Goal: Information Seeking & Learning: Learn about a topic

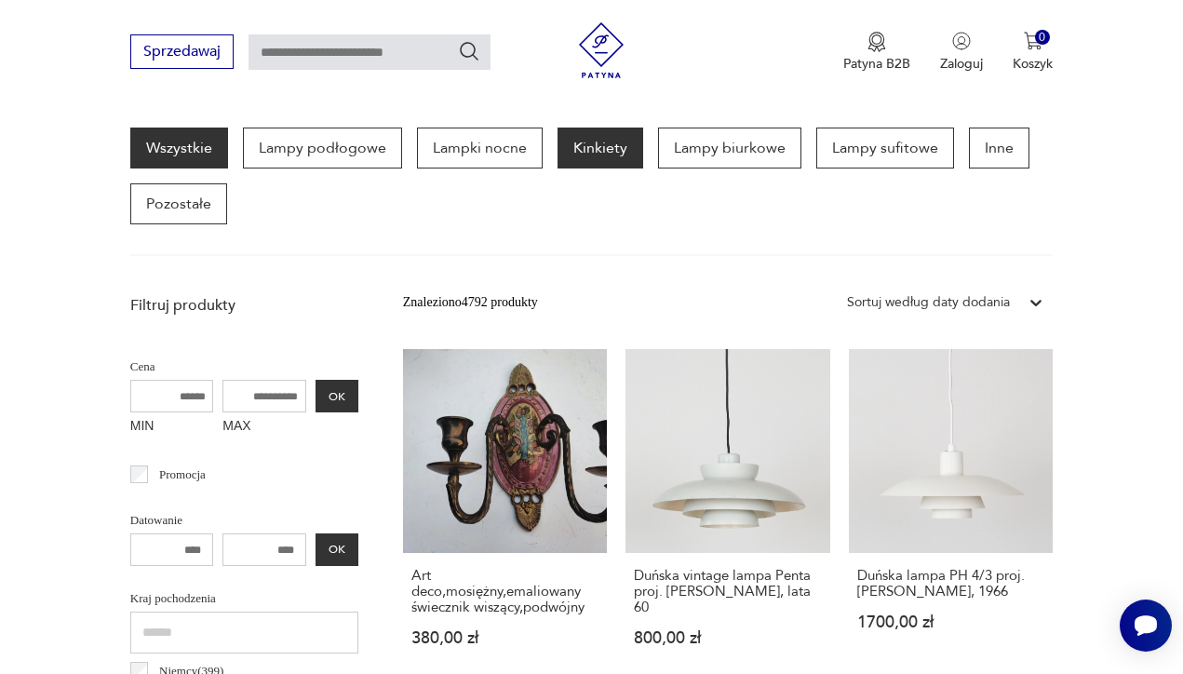
click at [617, 149] on p "Kinkiety" at bounding box center [601, 148] width 86 height 41
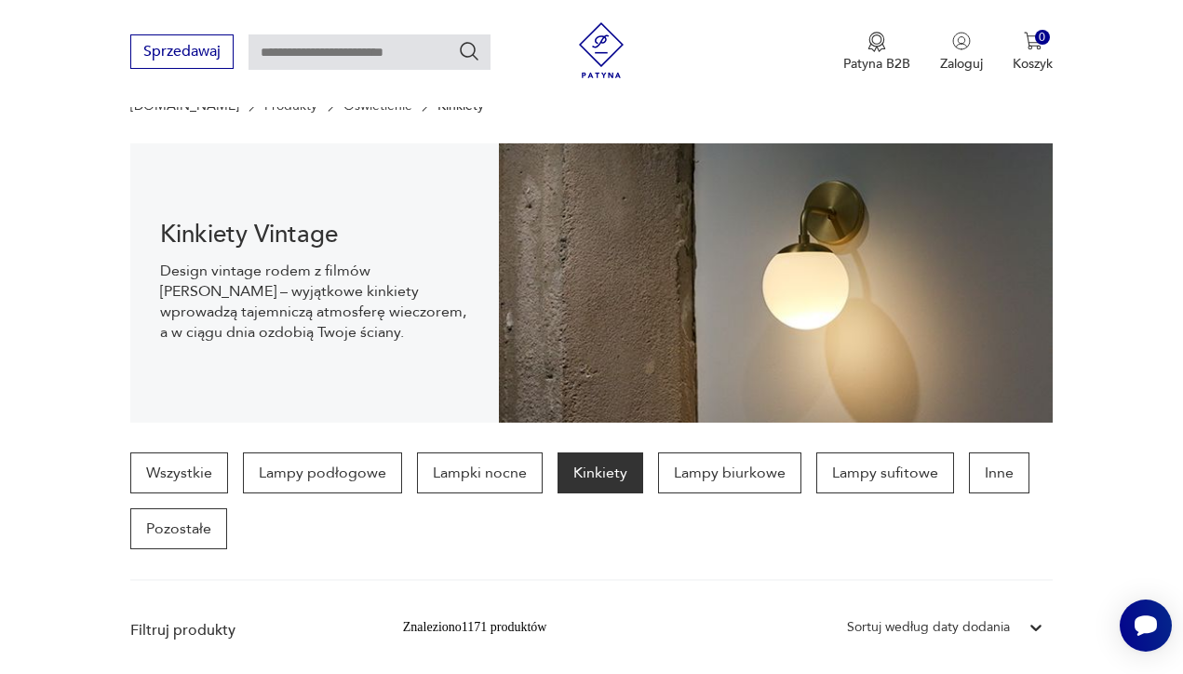
scroll to position [86, 0]
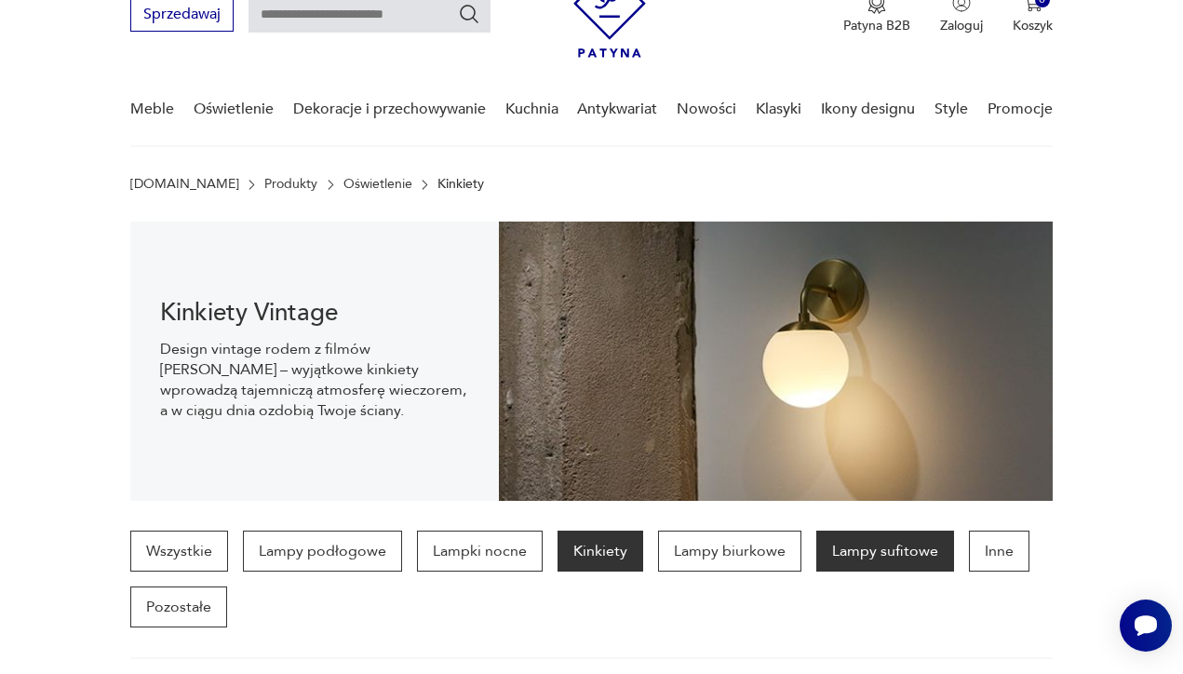
click at [882, 553] on p "Lampy sufitowe" at bounding box center [885, 551] width 138 height 41
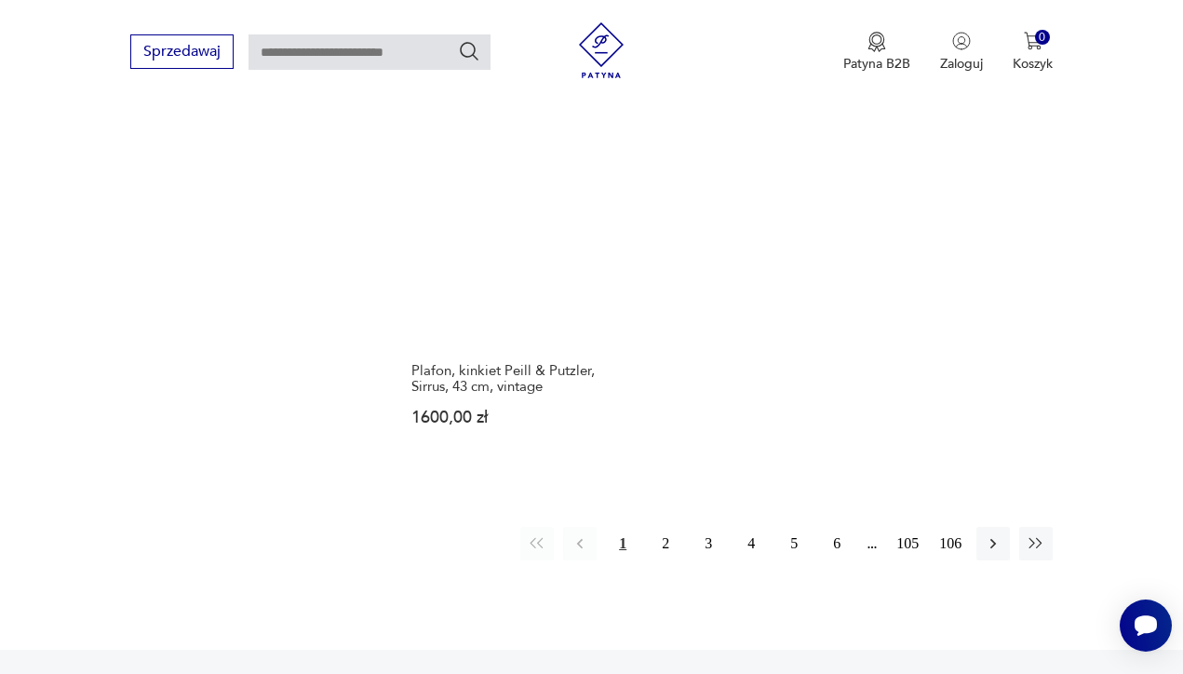
scroll to position [2599, 0]
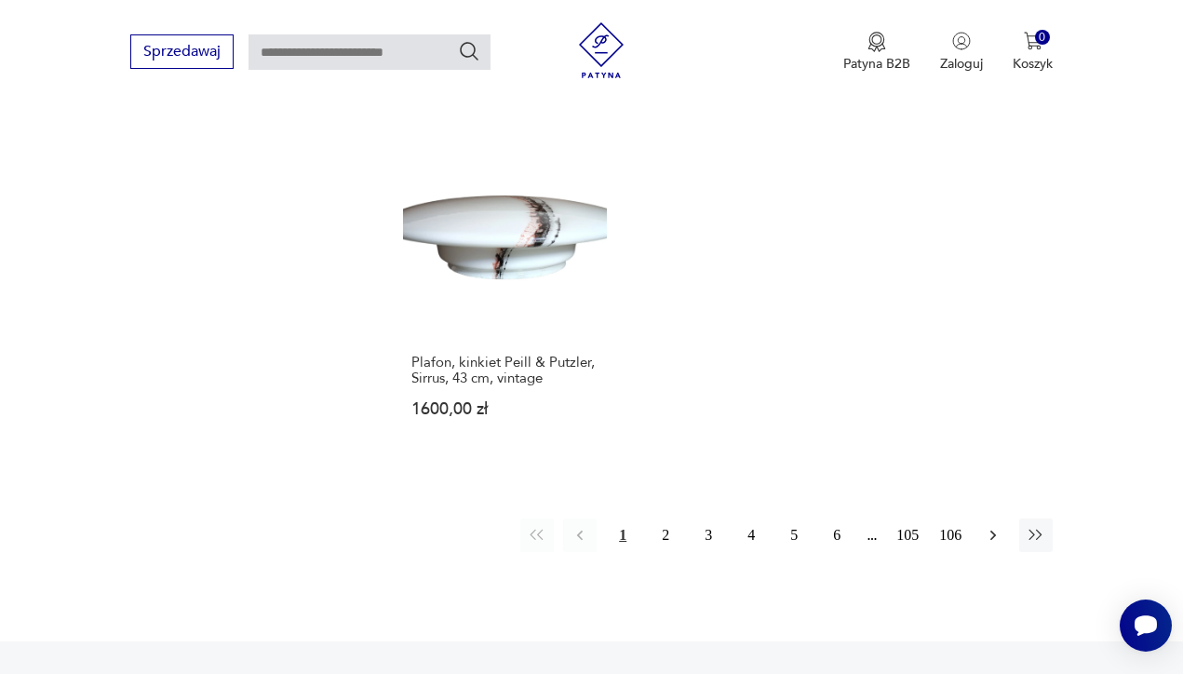
click at [995, 545] on icon "button" at bounding box center [993, 535] width 19 height 19
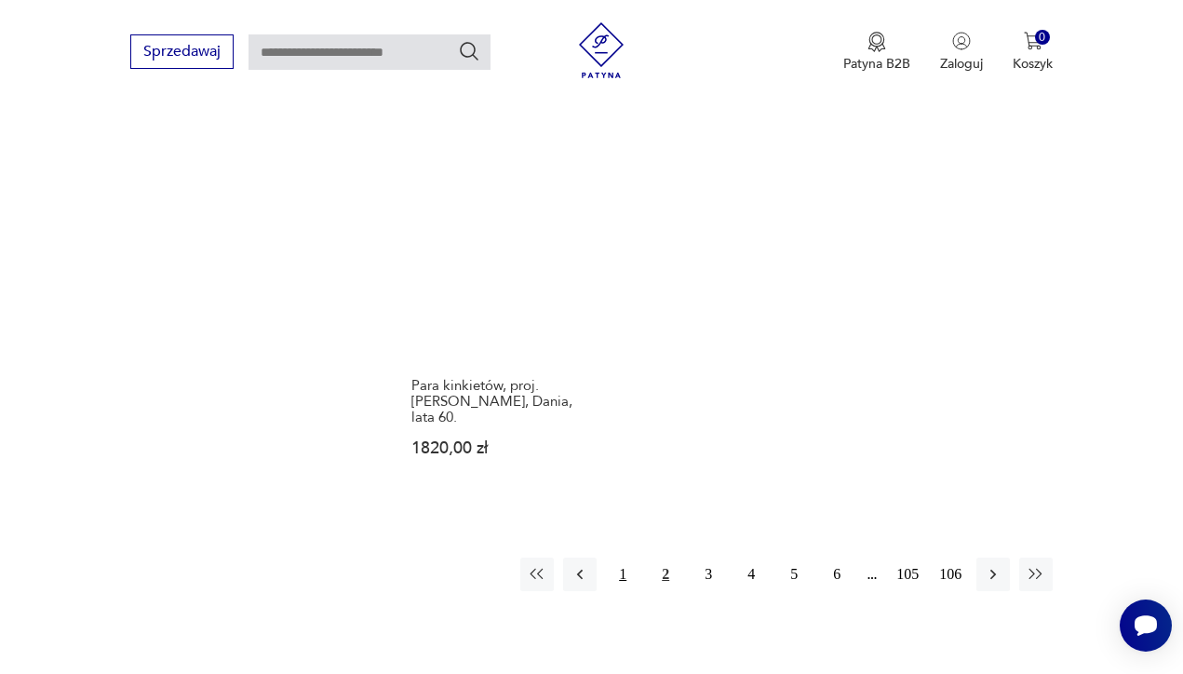
scroll to position [2637, 0]
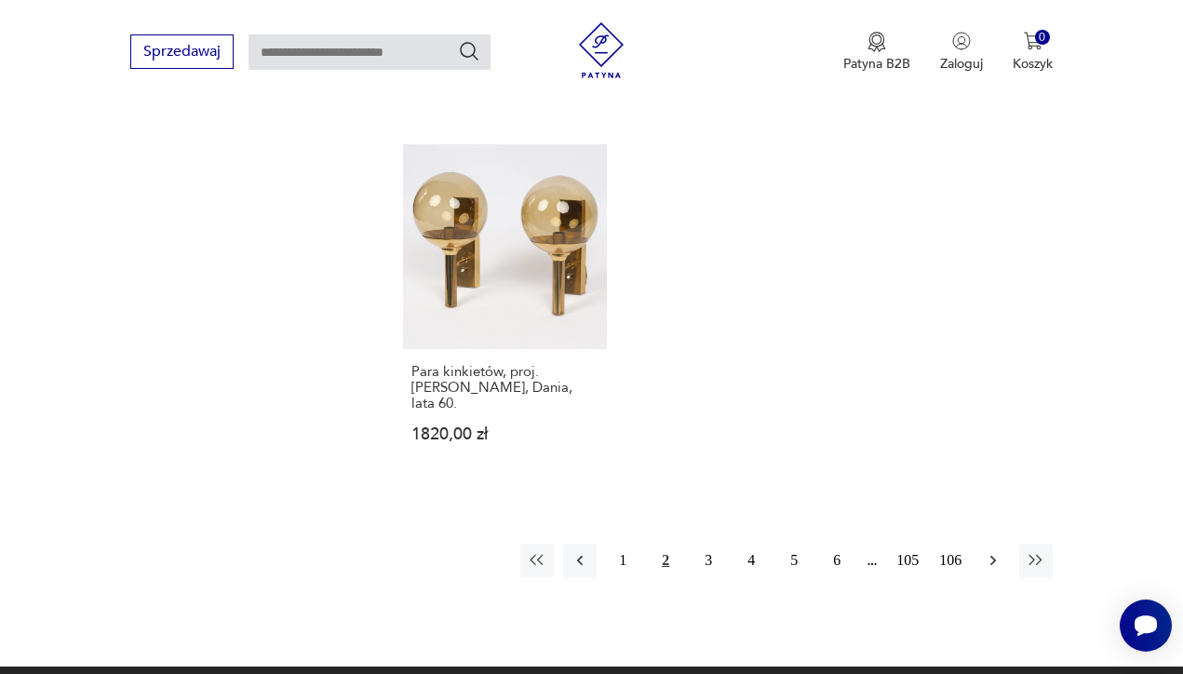
click at [996, 563] on icon "button" at bounding box center [993, 560] width 19 height 19
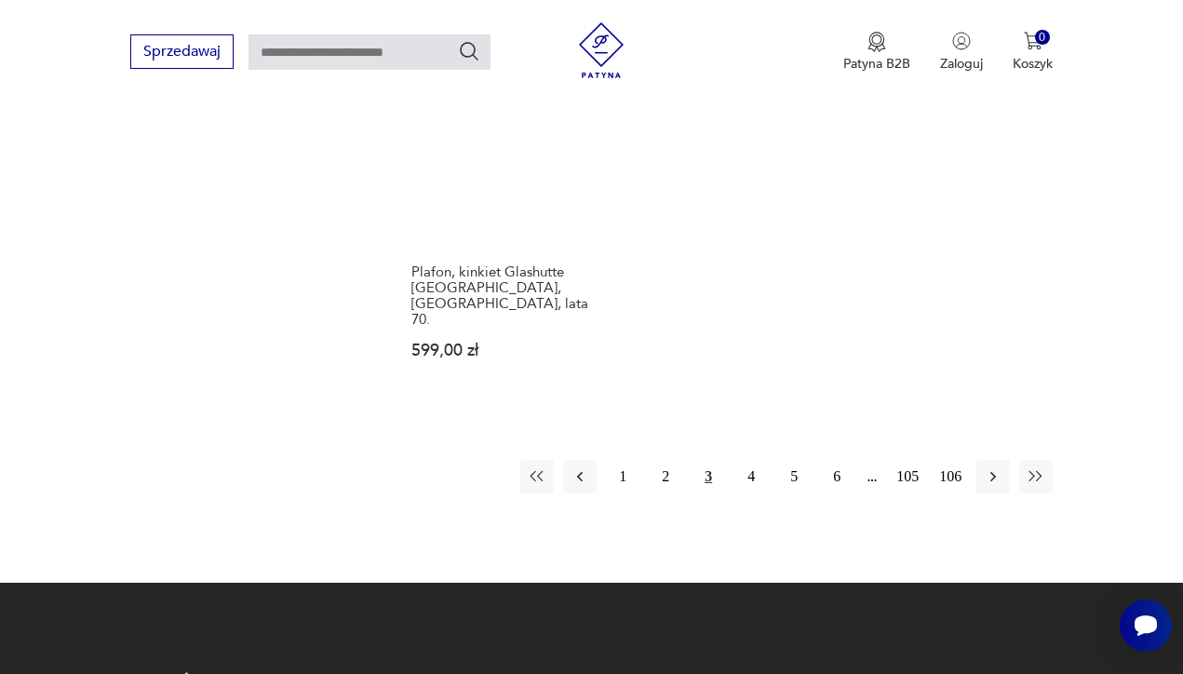
scroll to position [2733, 0]
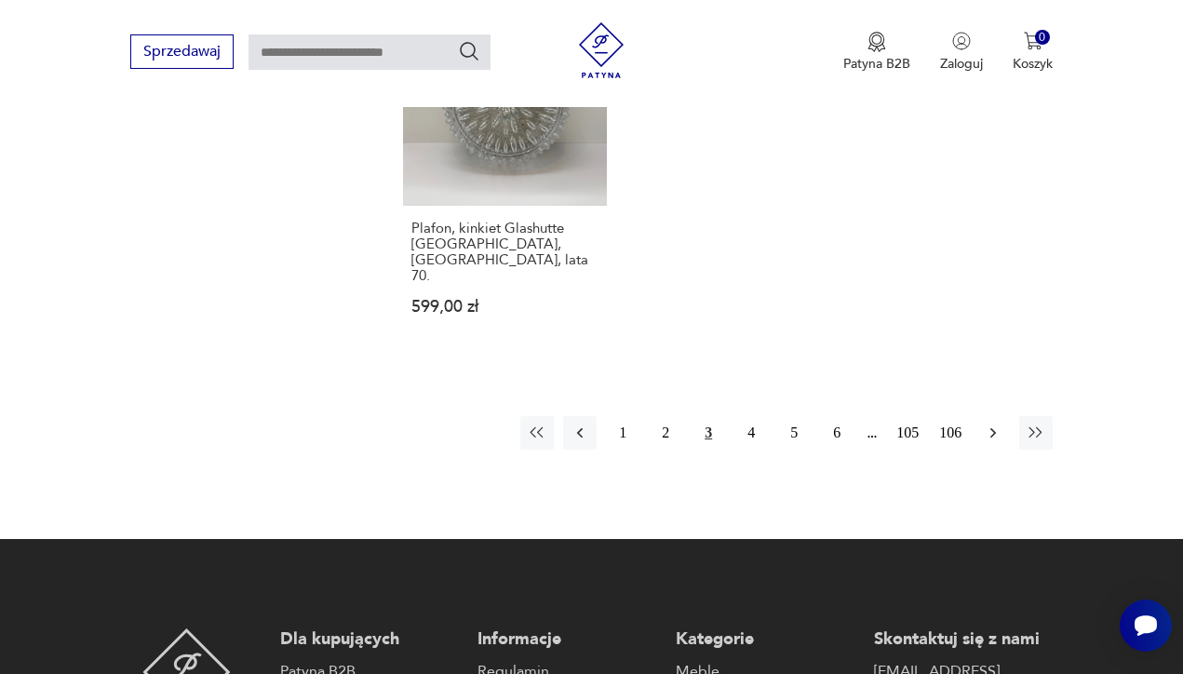
click at [987, 431] on icon "button" at bounding box center [993, 433] width 19 height 19
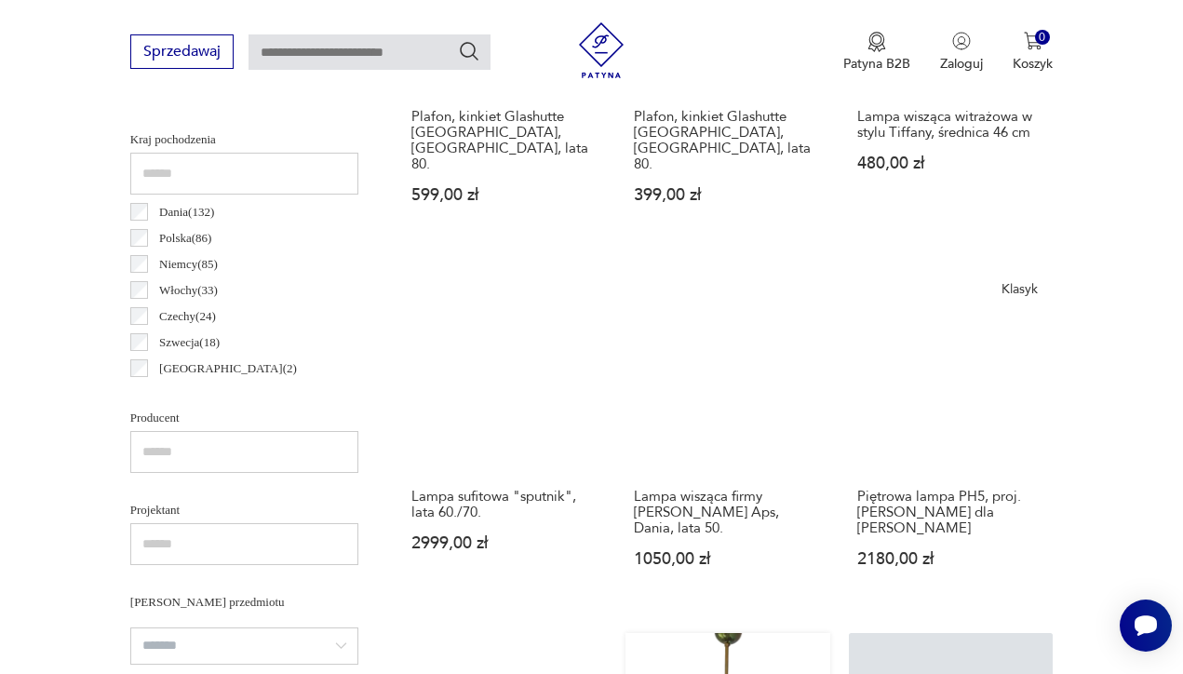
scroll to position [1090, 0]
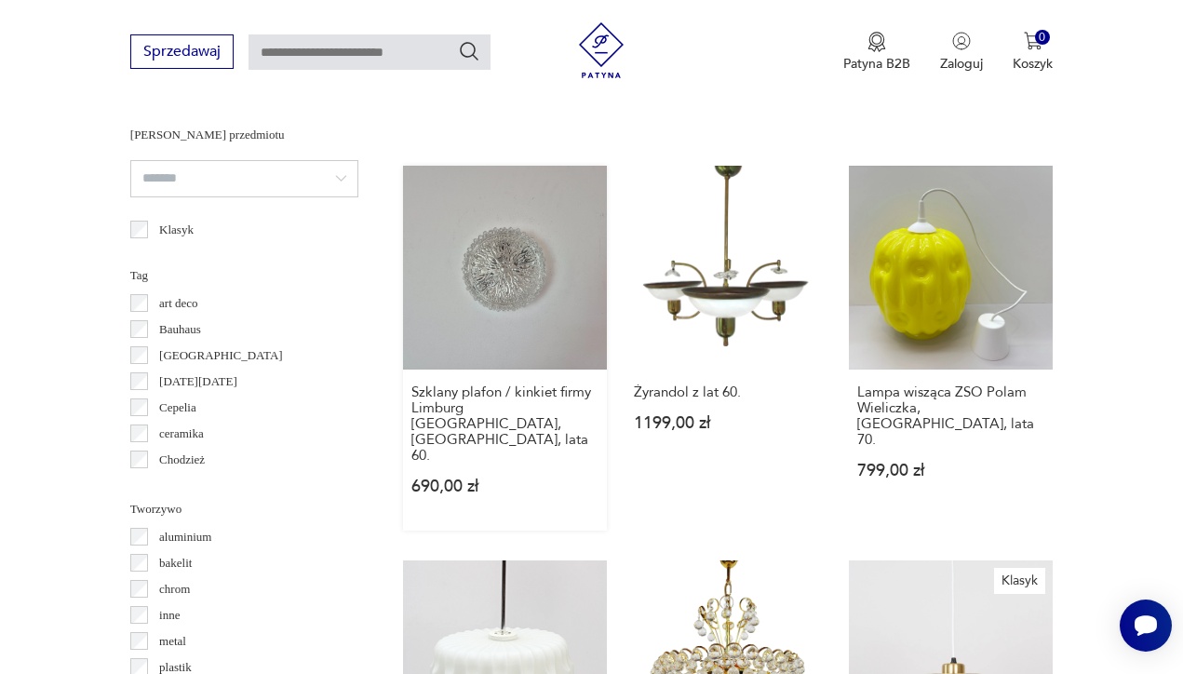
click at [450, 277] on link "Szklany plafon / kinkiet firmy Limburg [GEOGRAPHIC_DATA], [GEOGRAPHIC_DATA], la…" at bounding box center [505, 348] width 204 height 365
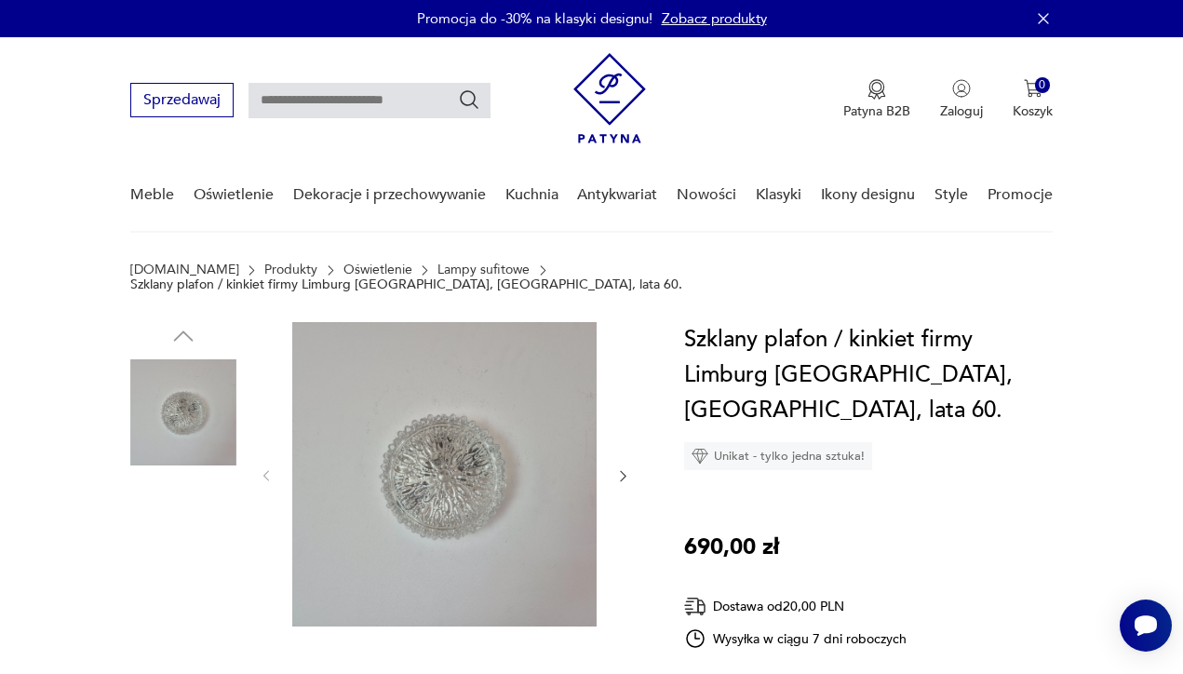
click at [181, 515] on img at bounding box center [183, 531] width 106 height 106
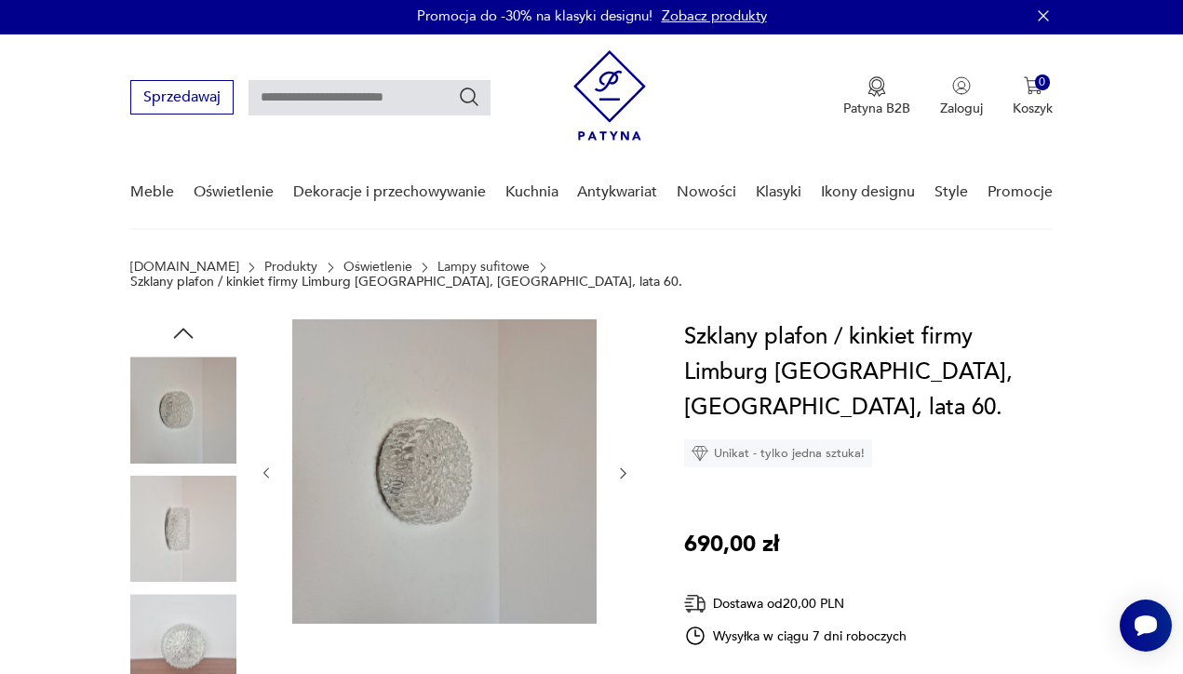
scroll to position [187, 0]
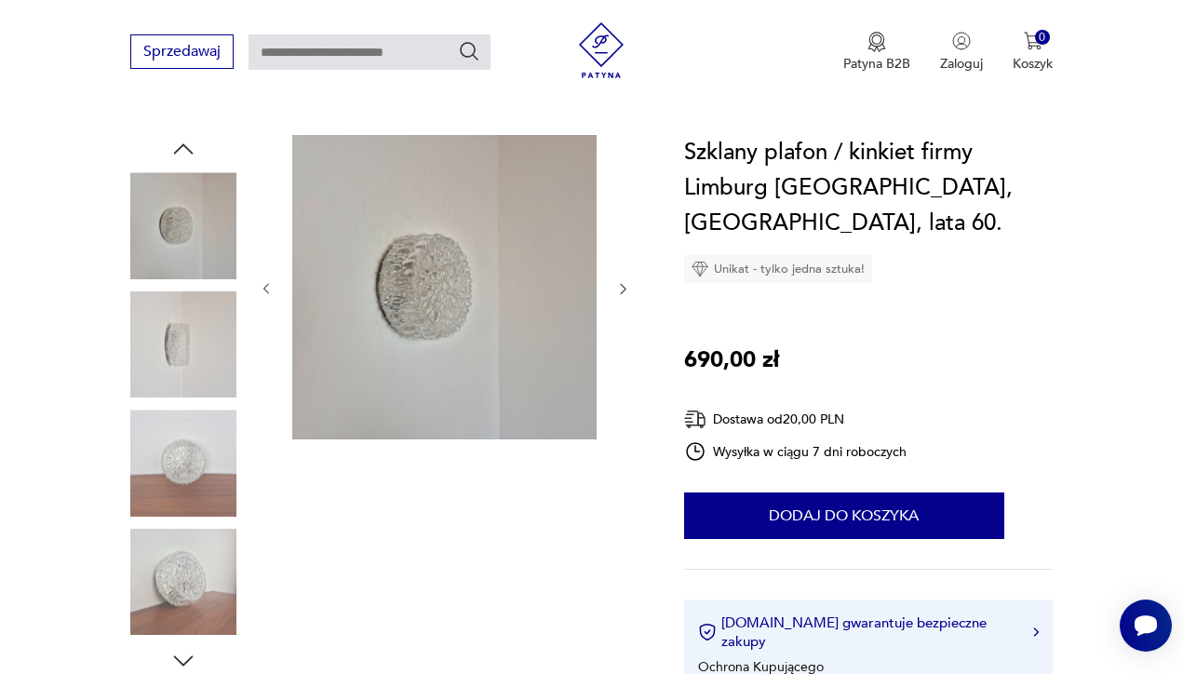
click at [183, 439] on img at bounding box center [183, 463] width 106 height 106
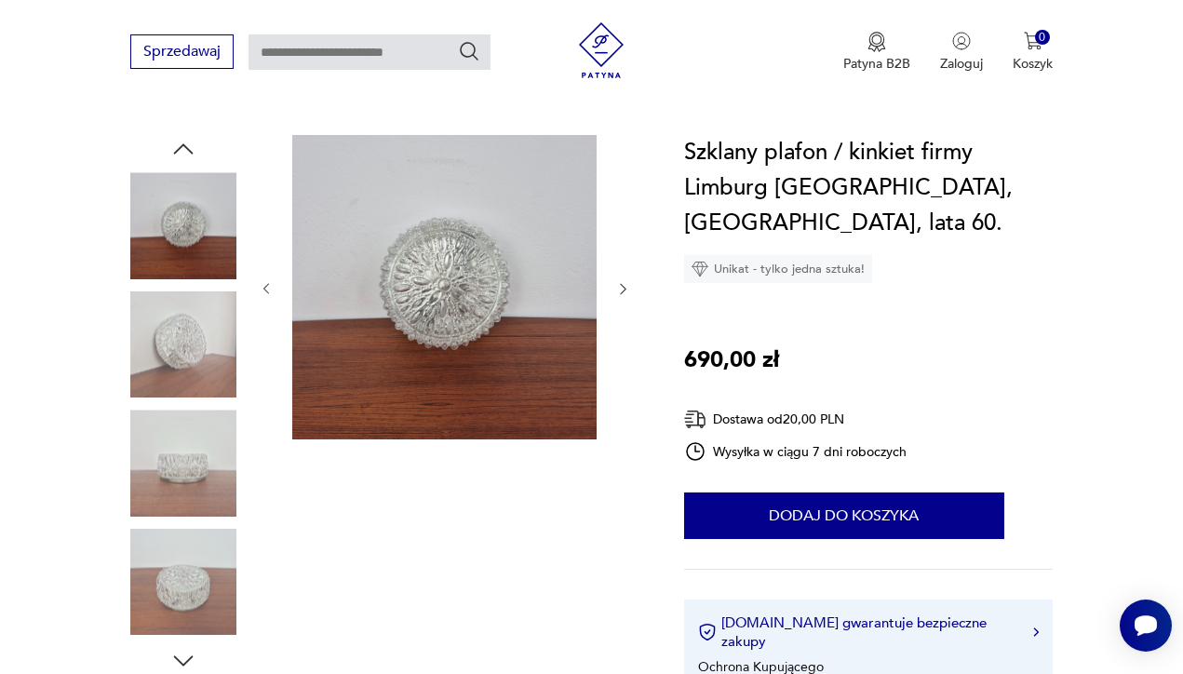
click at [173, 464] on img at bounding box center [183, 463] width 106 height 106
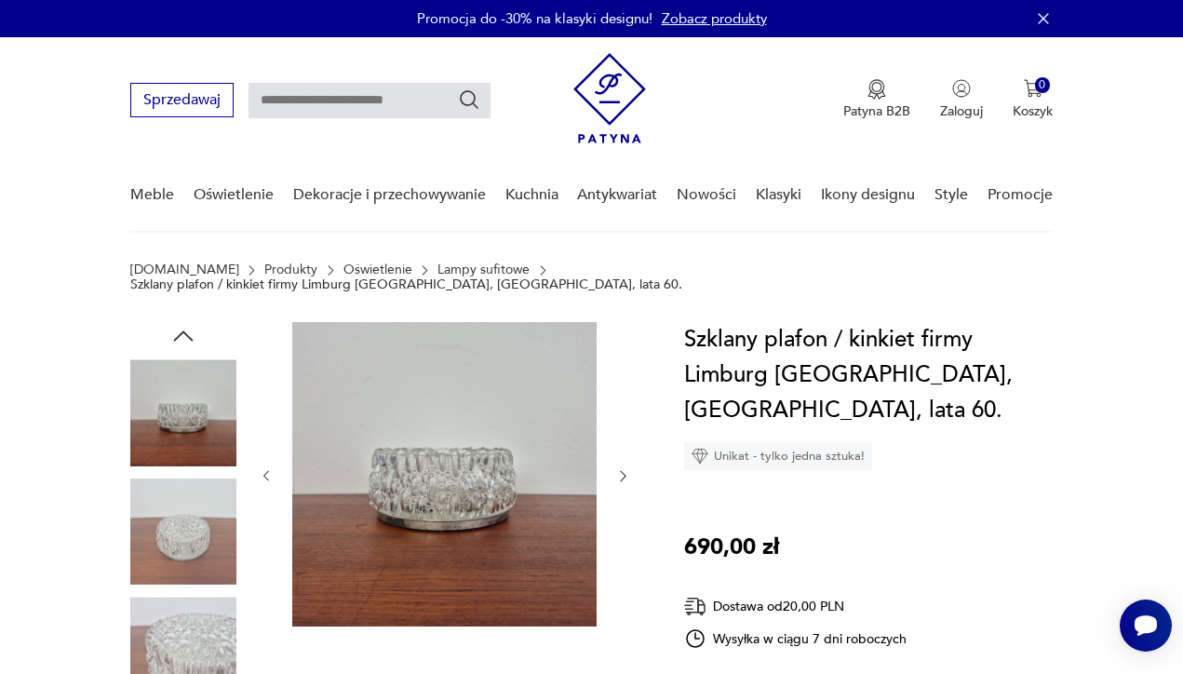
scroll to position [0, 0]
click at [182, 322] on icon "button" at bounding box center [183, 336] width 28 height 28
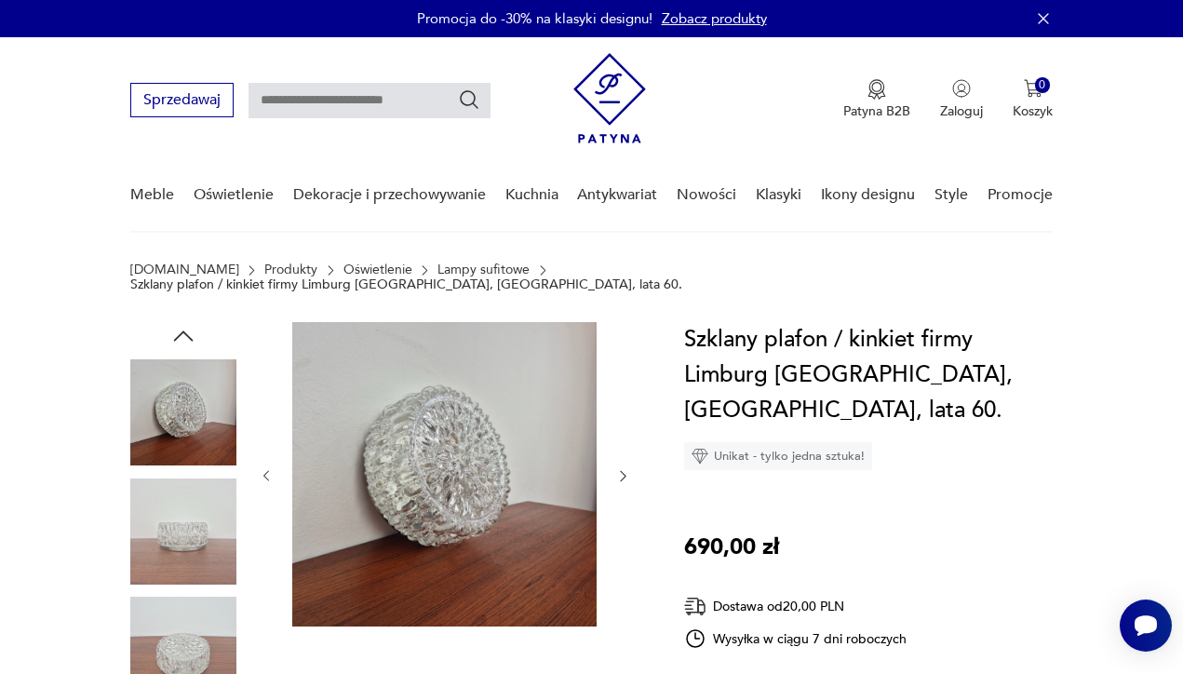
click at [182, 326] on icon "button" at bounding box center [183, 336] width 28 height 28
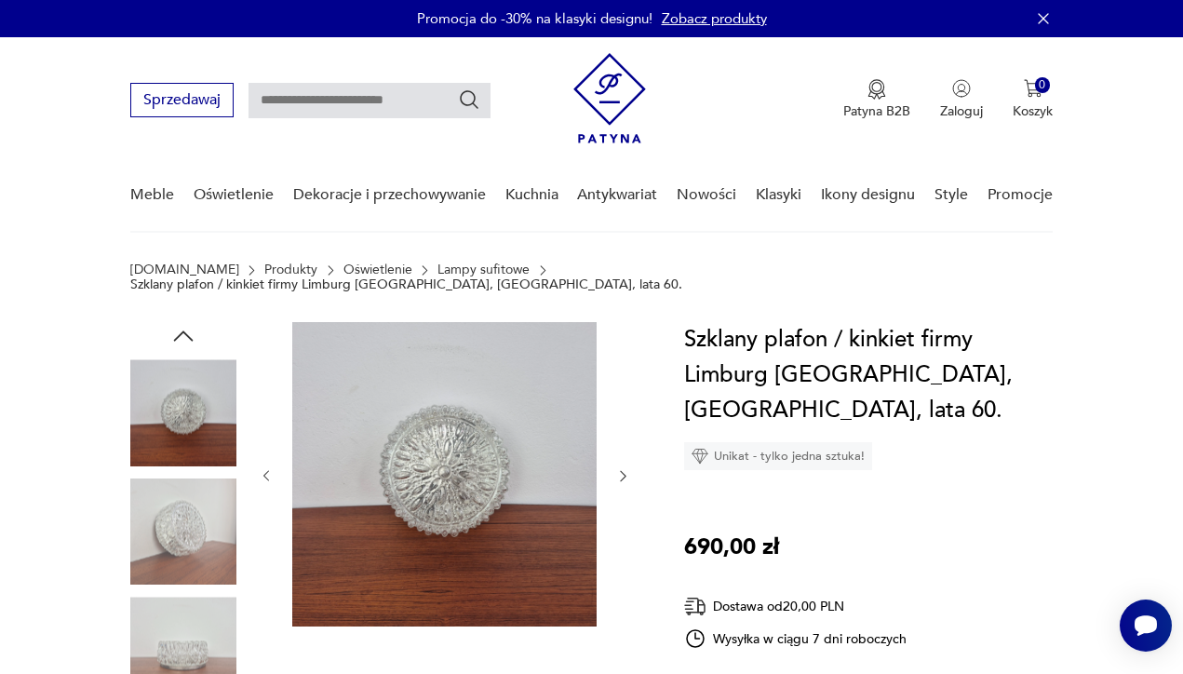
click at [185, 322] on icon "button" at bounding box center [183, 336] width 28 height 28
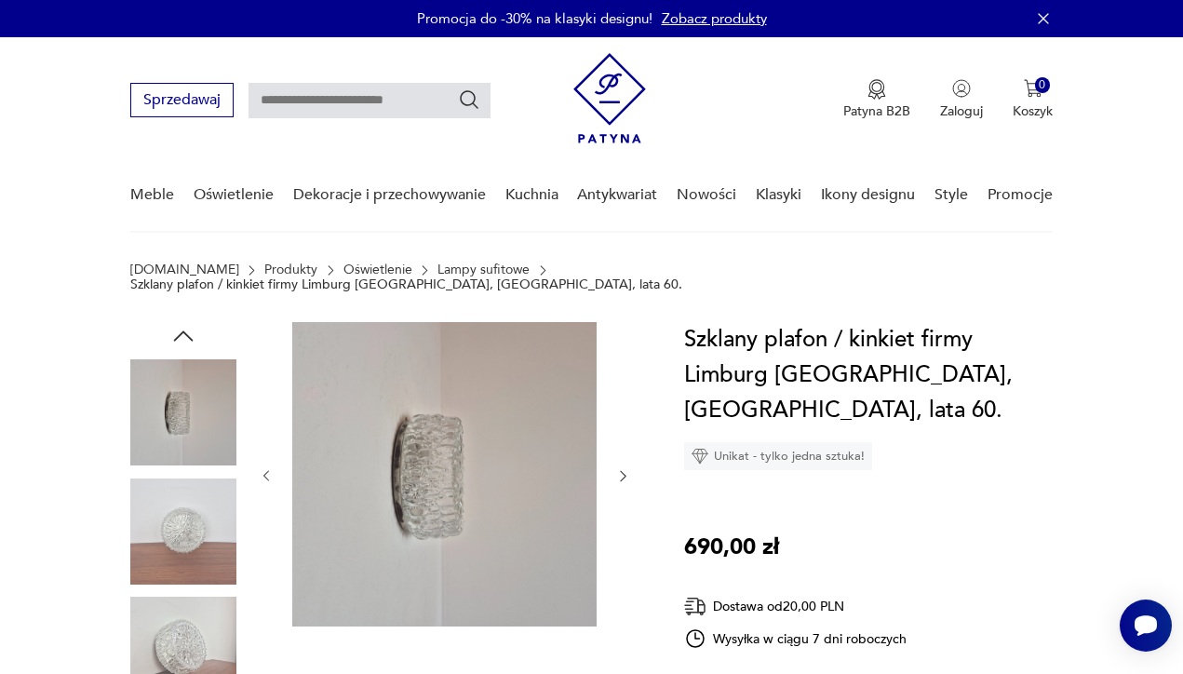
click at [182, 425] on img at bounding box center [183, 412] width 106 height 106
click at [196, 505] on img at bounding box center [183, 531] width 106 height 106
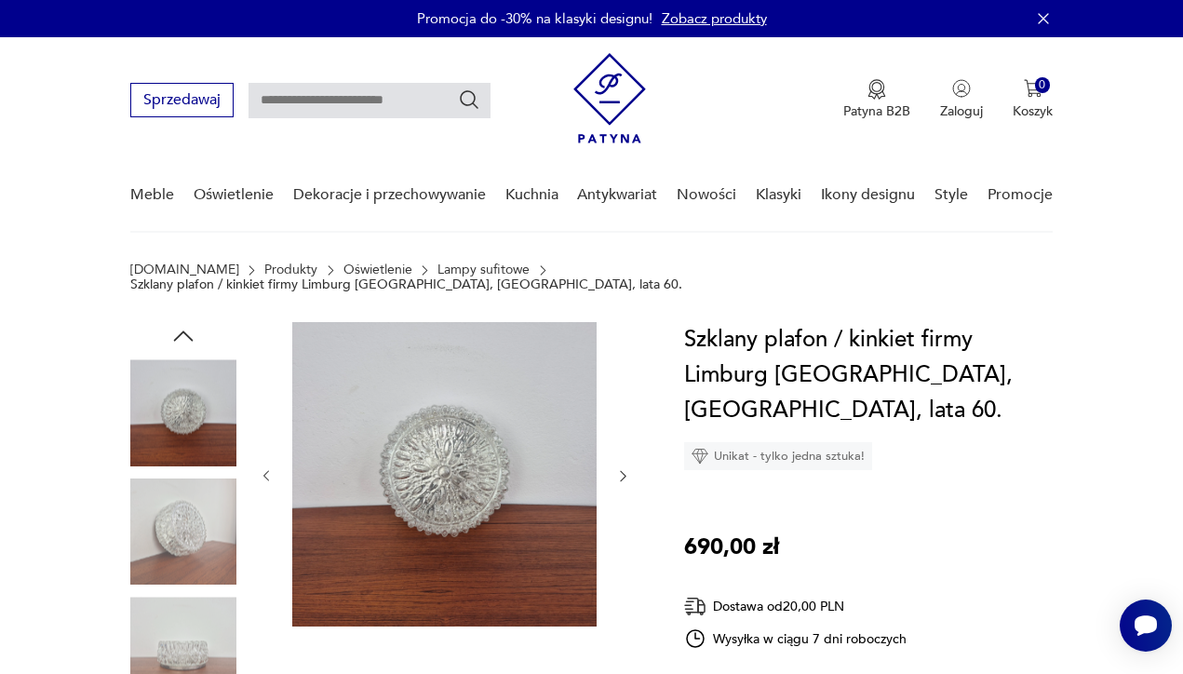
click at [182, 322] on icon "button" at bounding box center [183, 336] width 28 height 28
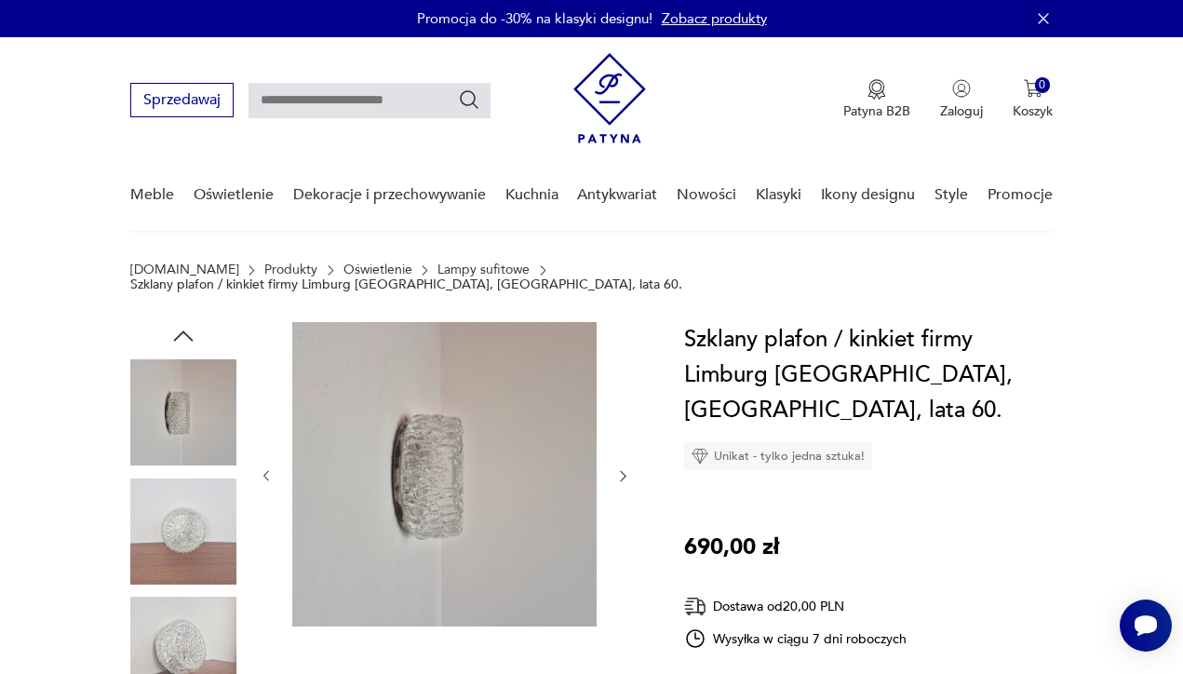
click at [200, 516] on img at bounding box center [183, 531] width 106 height 106
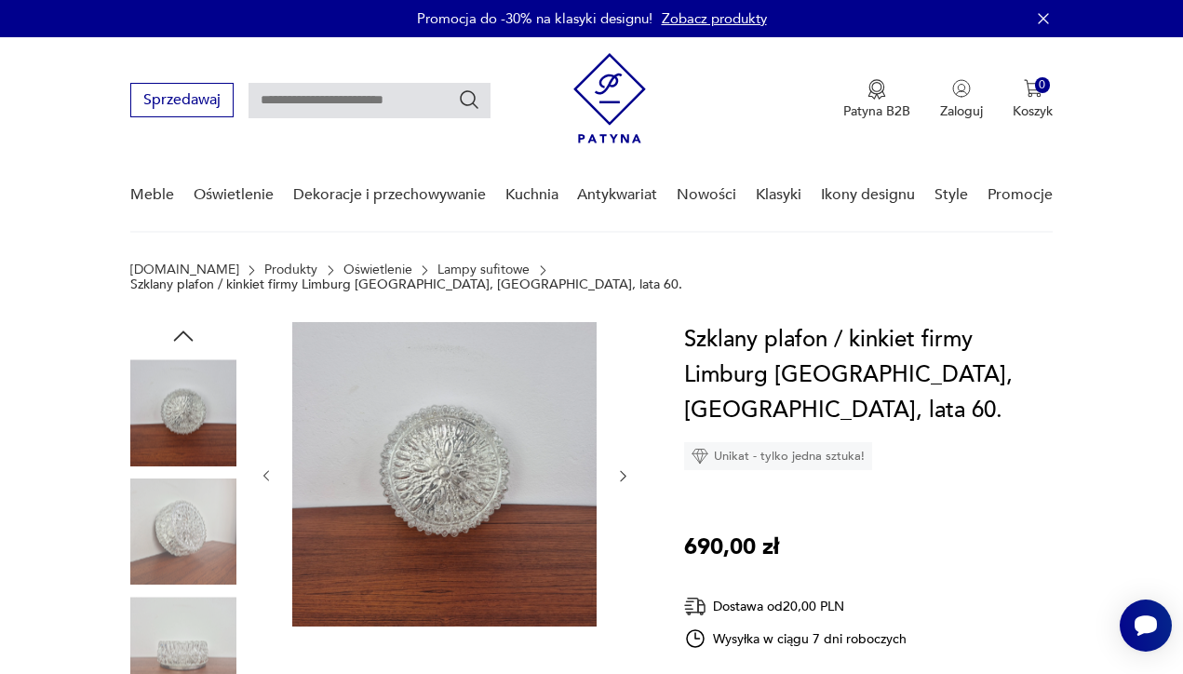
click at [189, 403] on img at bounding box center [183, 412] width 106 height 106
click at [177, 303] on section "[DOMAIN_NAME] Produkty Oświetlenie Lampy sufitowe Szklany plafon / kinkiet firm…" at bounding box center [591, 292] width 1183 height 60
click at [180, 322] on icon "button" at bounding box center [183, 336] width 28 height 28
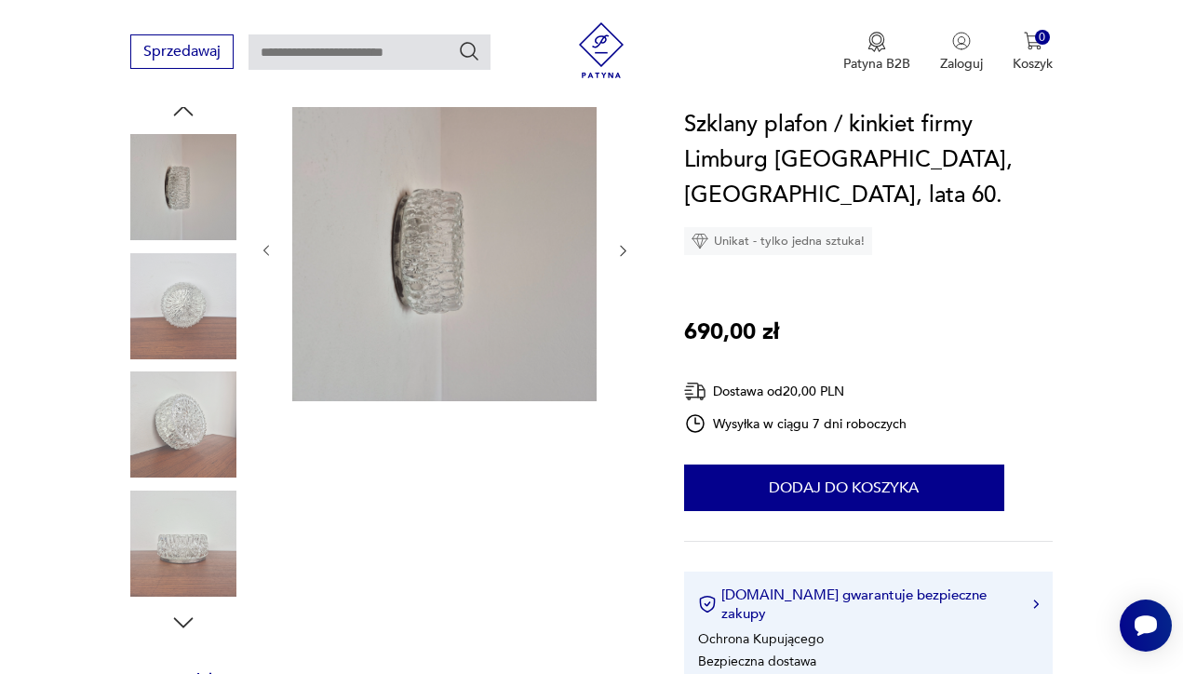
scroll to position [216, 0]
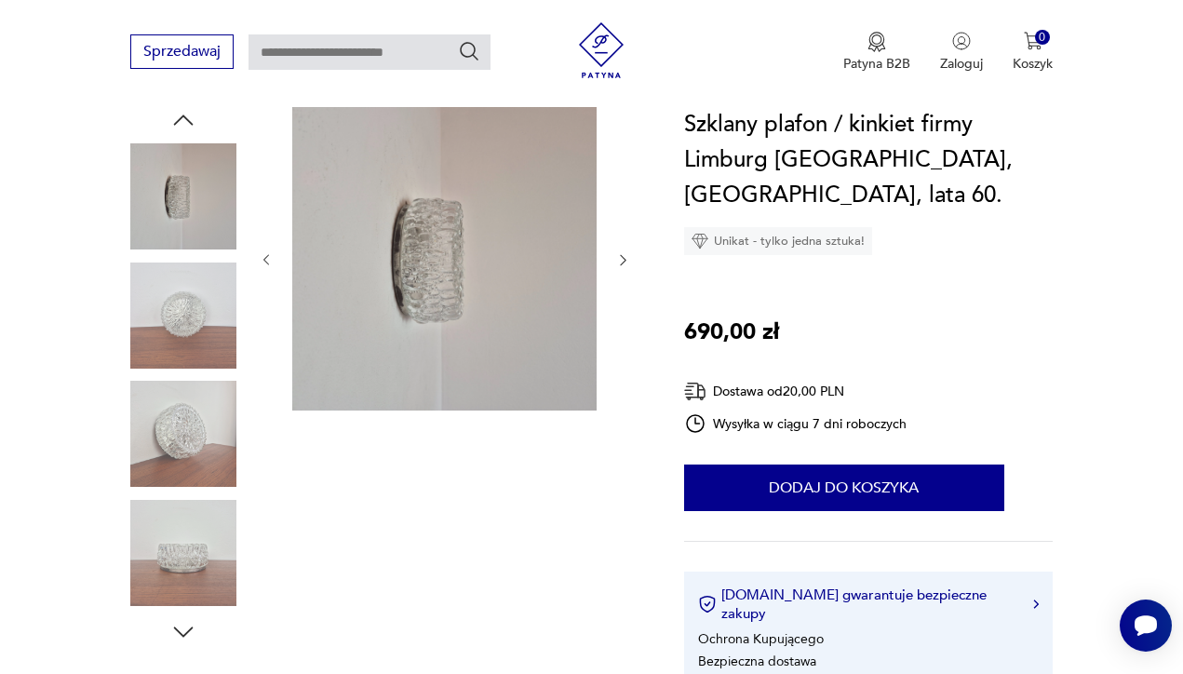
click at [182, 306] on img at bounding box center [183, 315] width 106 height 106
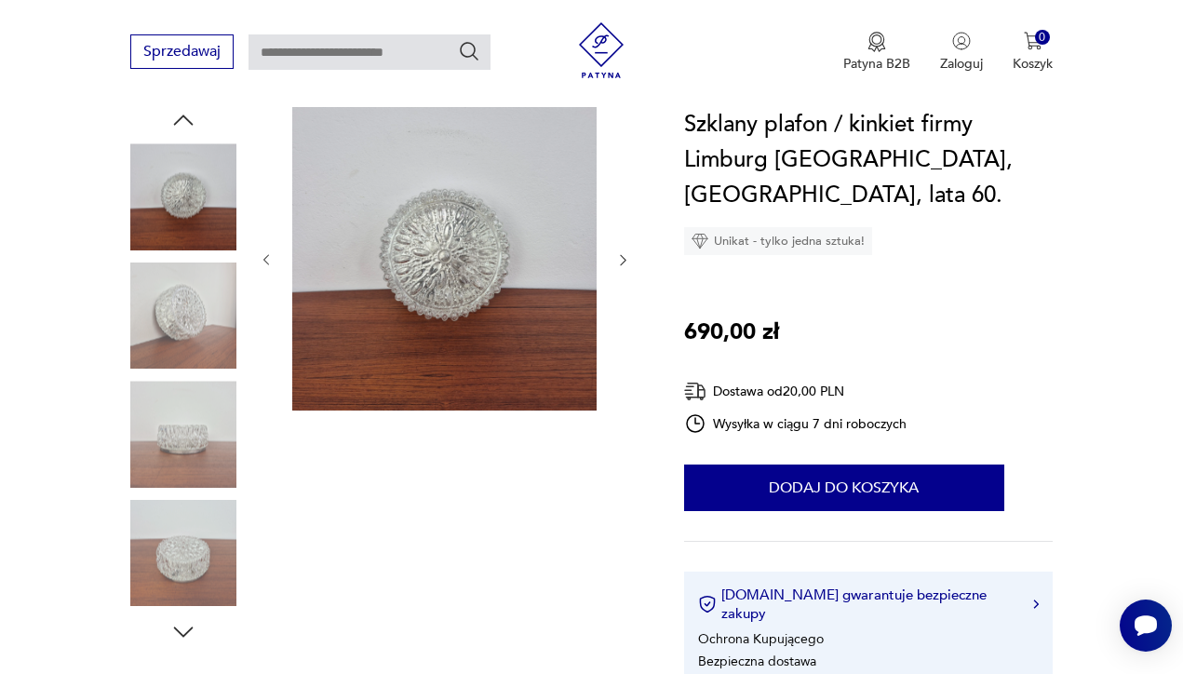
click at [161, 292] on img at bounding box center [183, 315] width 106 height 106
